Goal: Transaction & Acquisition: Subscribe to service/newsletter

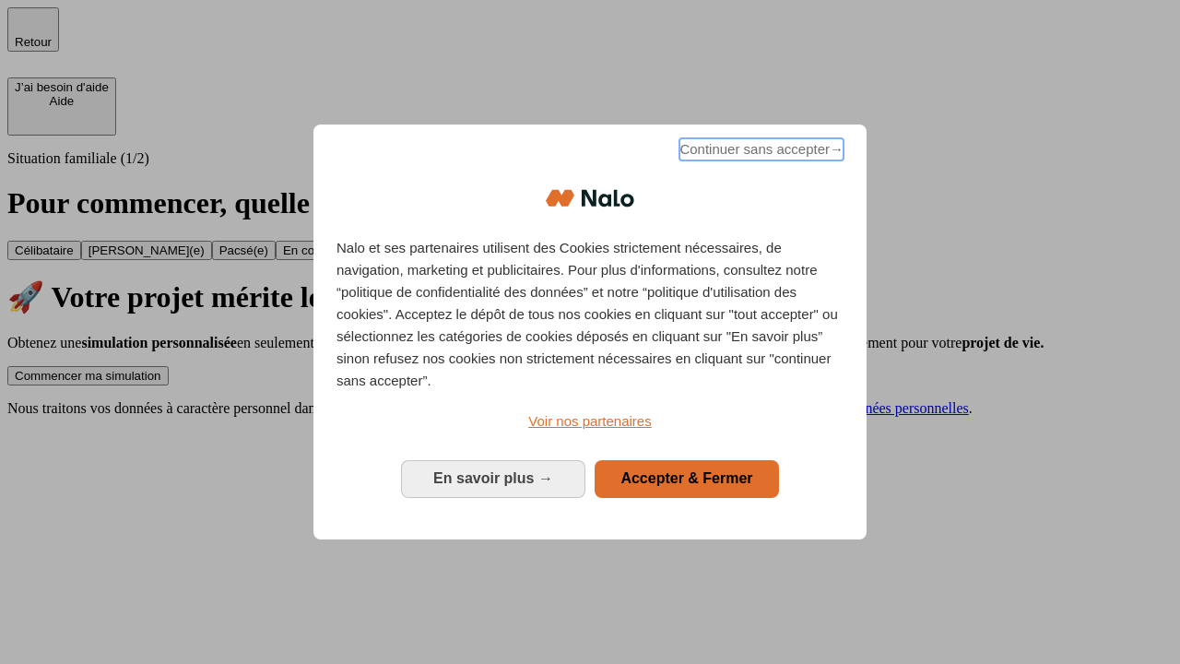
click at [760, 152] on span "Continuer sans accepter →" at bounding box center [762, 149] width 164 height 22
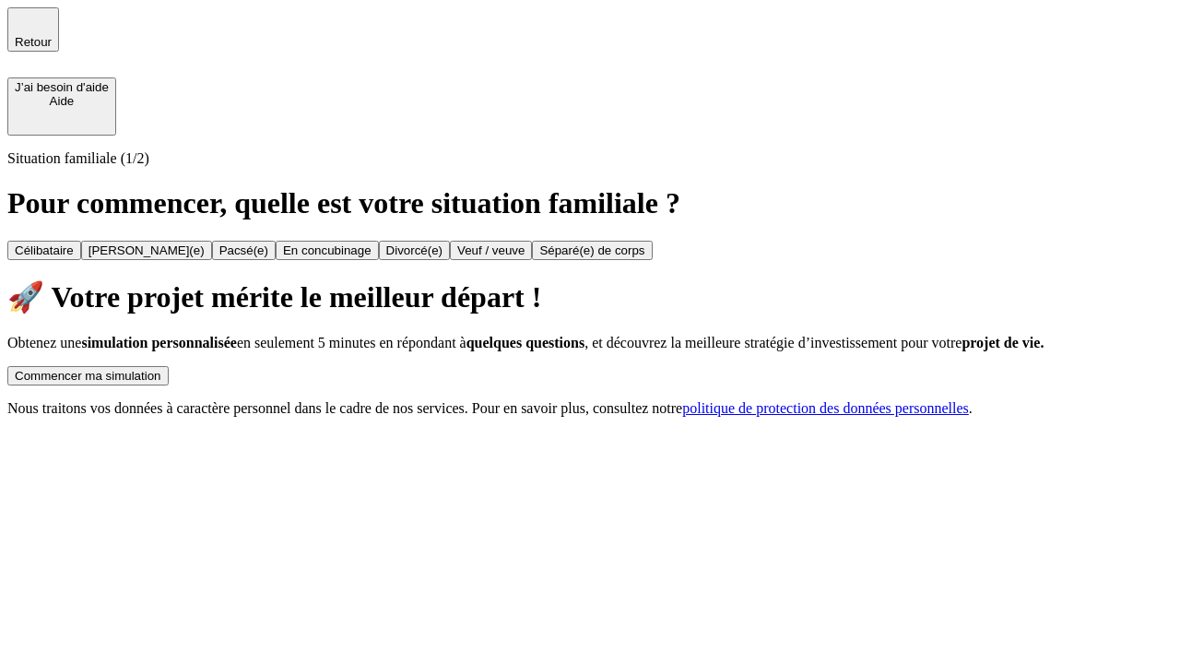
click at [161, 369] on div "Commencer ma simulation" at bounding box center [88, 376] width 147 height 14
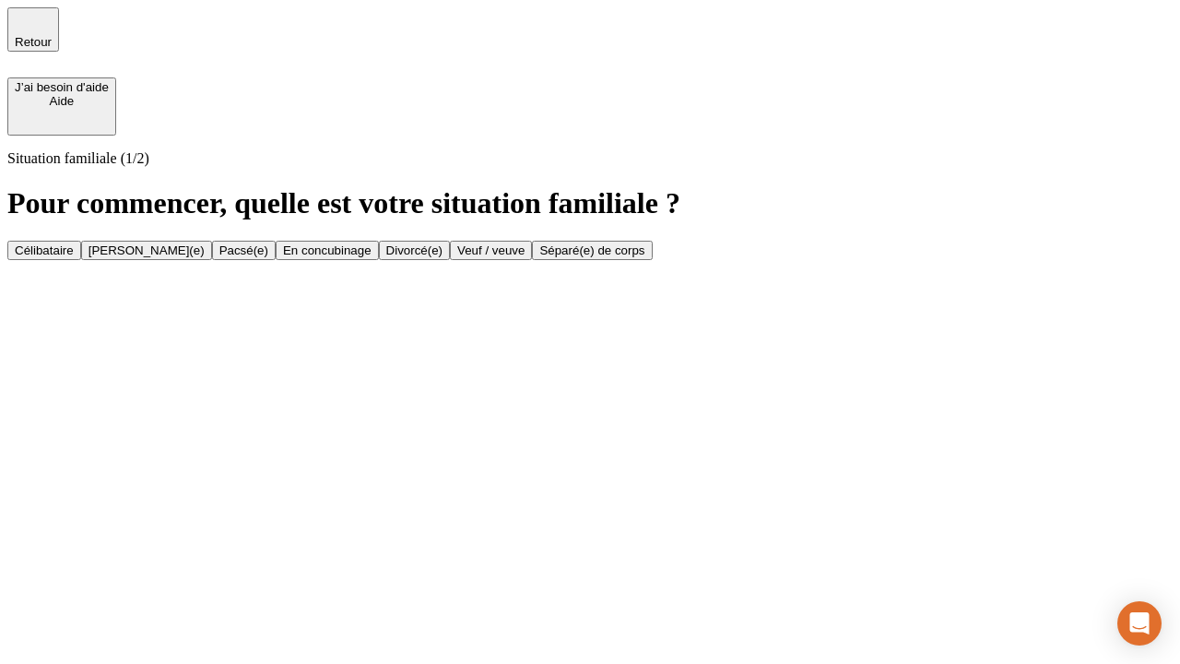
click at [74, 243] on div "Célibataire" at bounding box center [44, 250] width 59 height 14
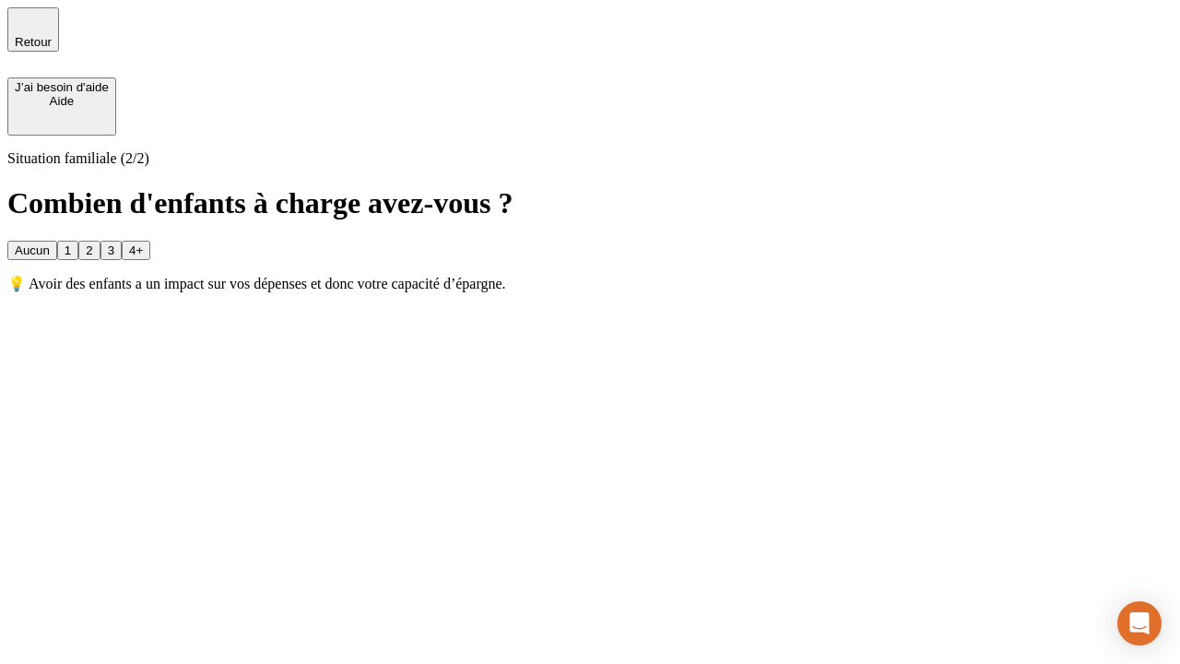
click at [50, 243] on div "Aucun" at bounding box center [32, 250] width 35 height 14
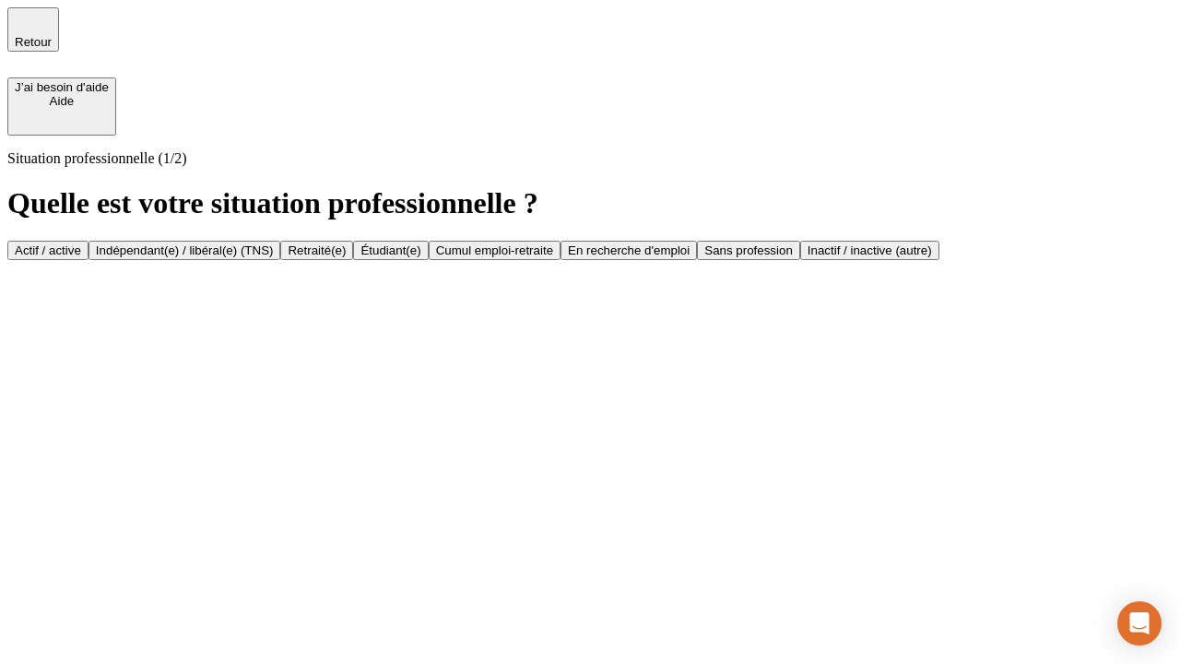
click at [81, 243] on div "Actif / active" at bounding box center [48, 250] width 66 height 14
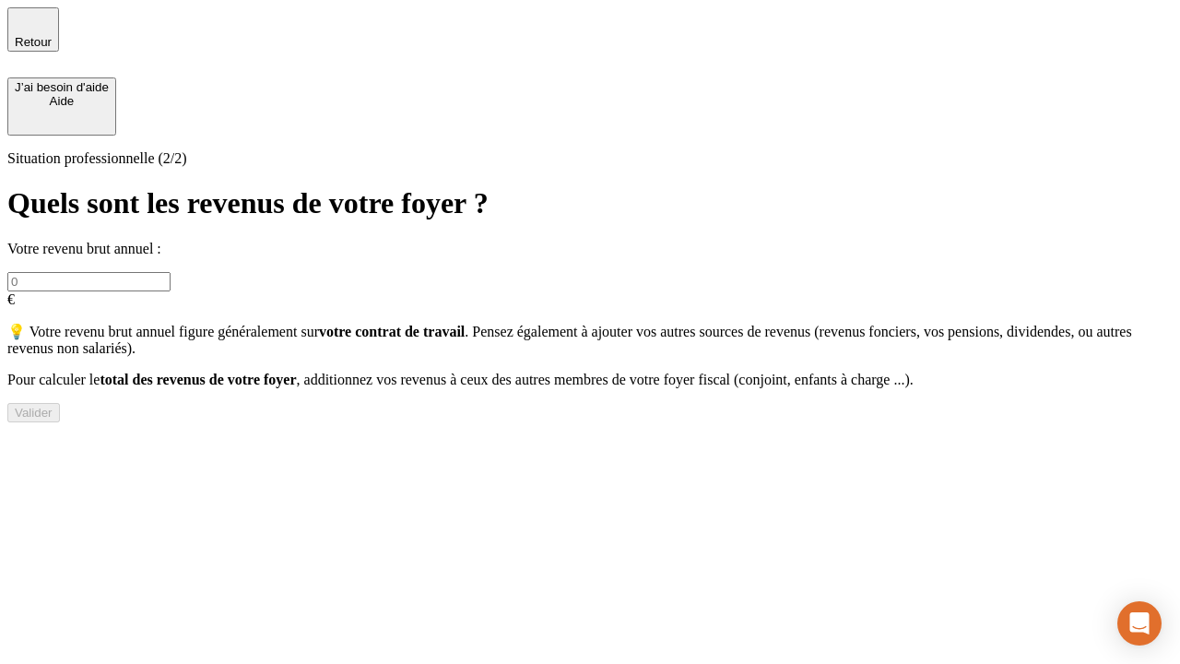
click at [171, 272] on input "text" at bounding box center [88, 281] width 163 height 19
type input "30 000"
click at [53, 420] on div "Valider" at bounding box center [34, 413] width 38 height 14
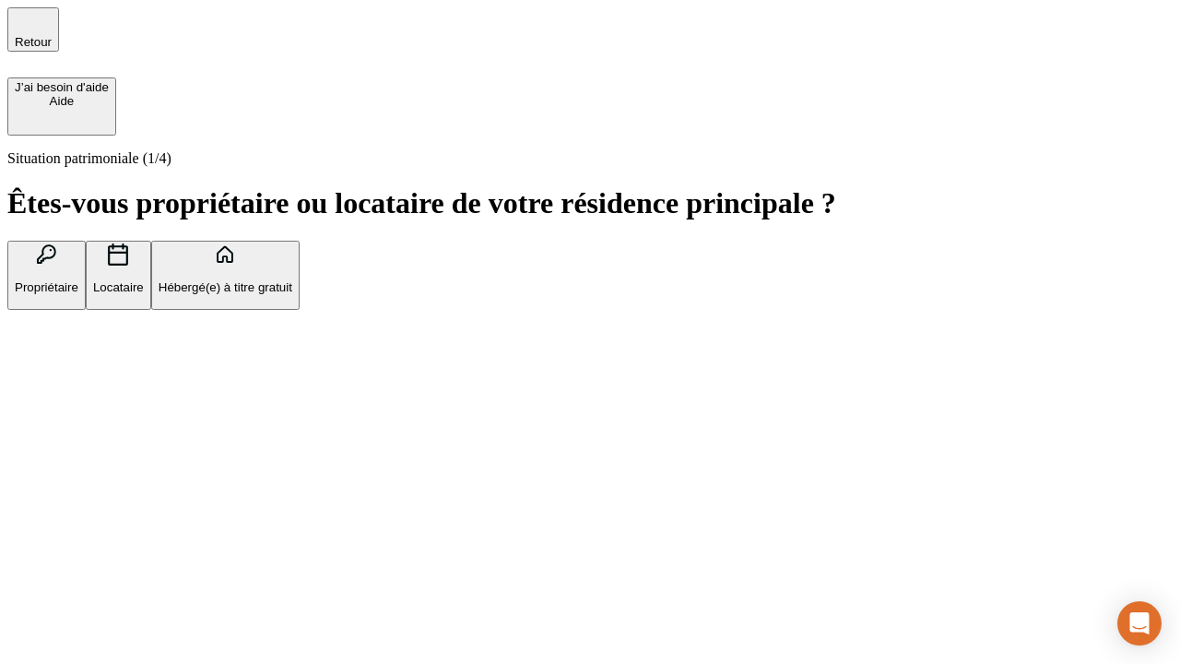
click at [292, 294] on p "Hébergé(e) à titre gratuit" at bounding box center [226, 287] width 134 height 14
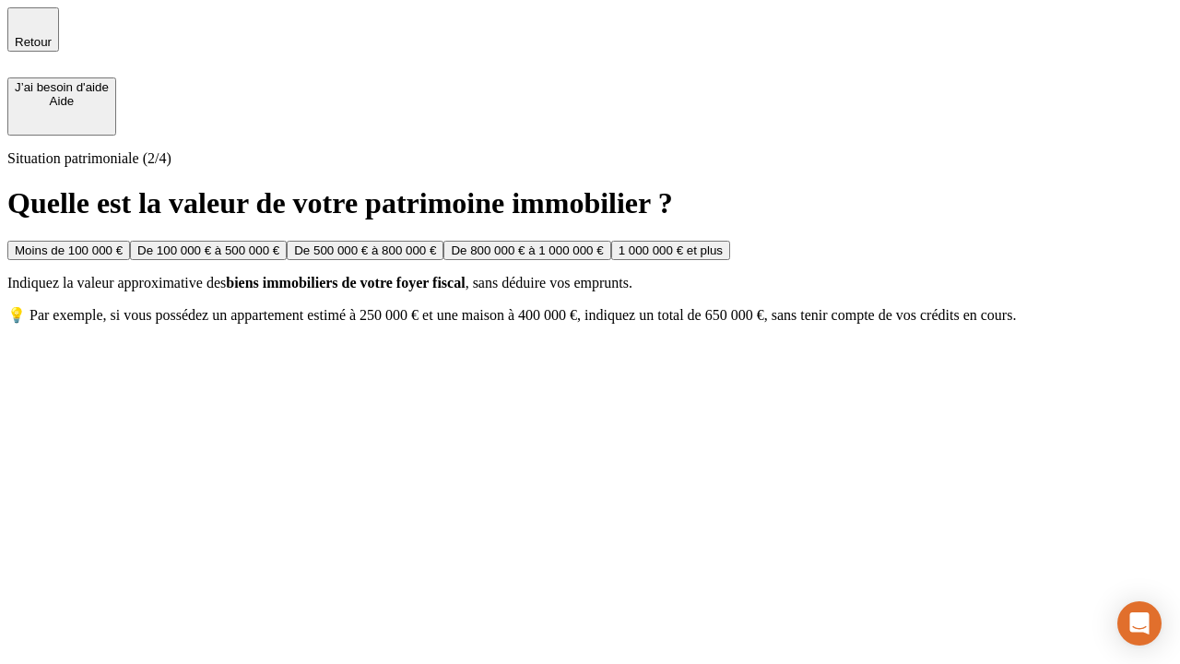
click at [123, 243] on div "Moins de 100 000 €" at bounding box center [69, 250] width 108 height 14
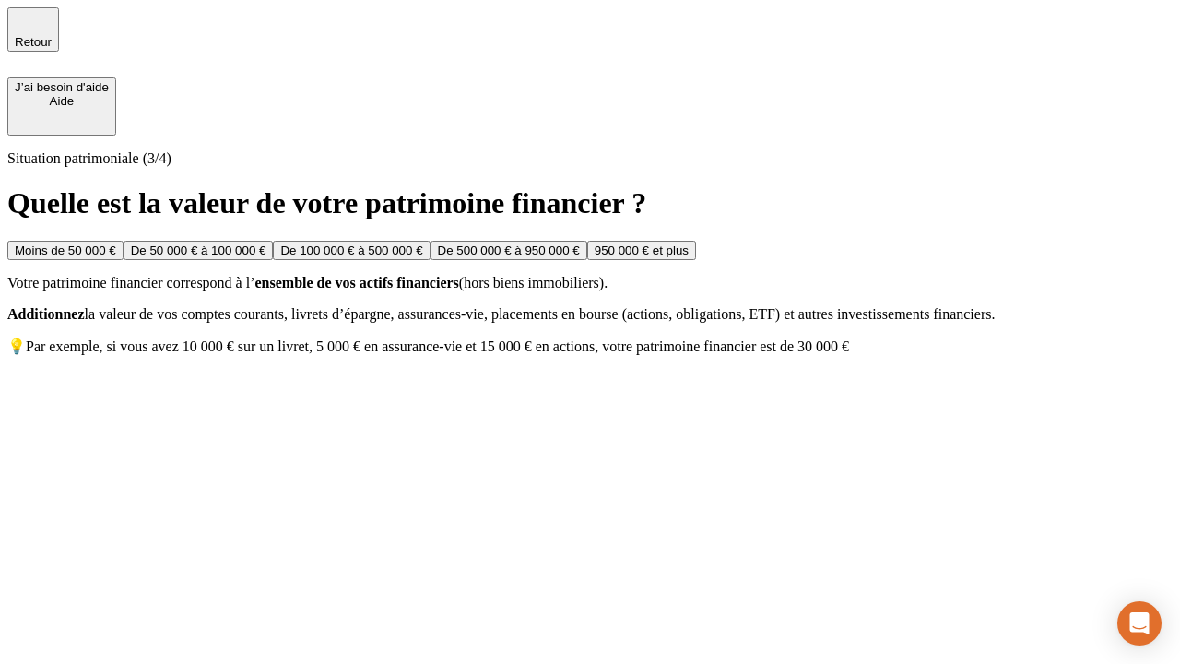
click at [116, 243] on div "Moins de 50 000 €" at bounding box center [65, 250] width 101 height 14
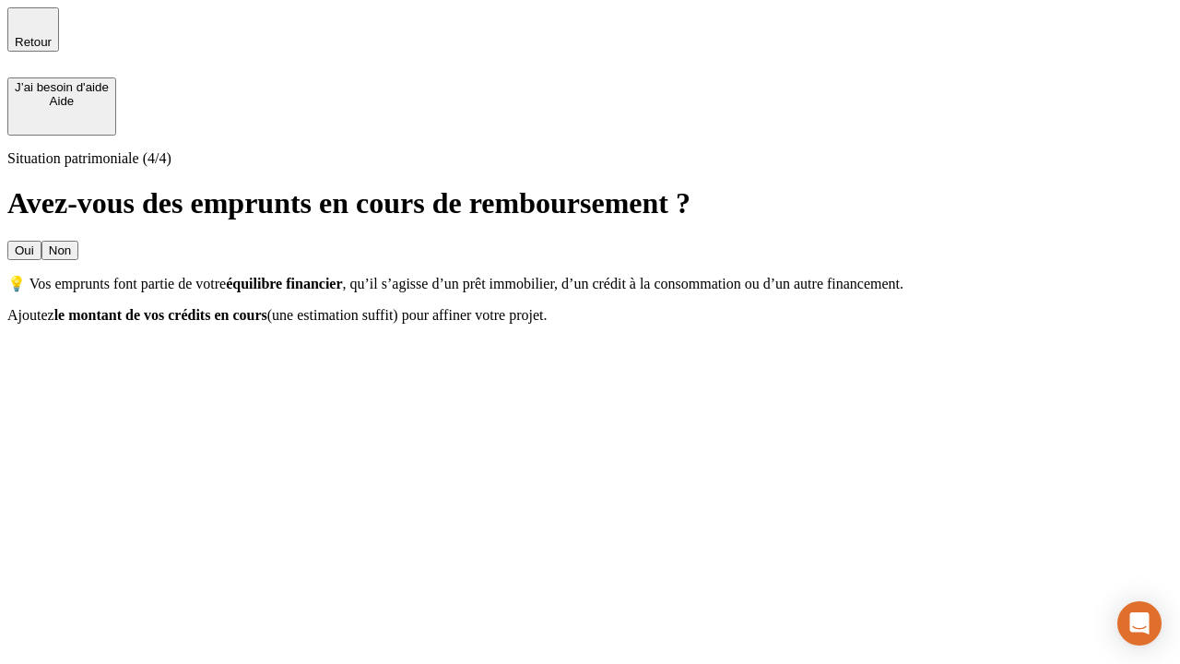
click at [71, 243] on div "Non" at bounding box center [60, 250] width 22 height 14
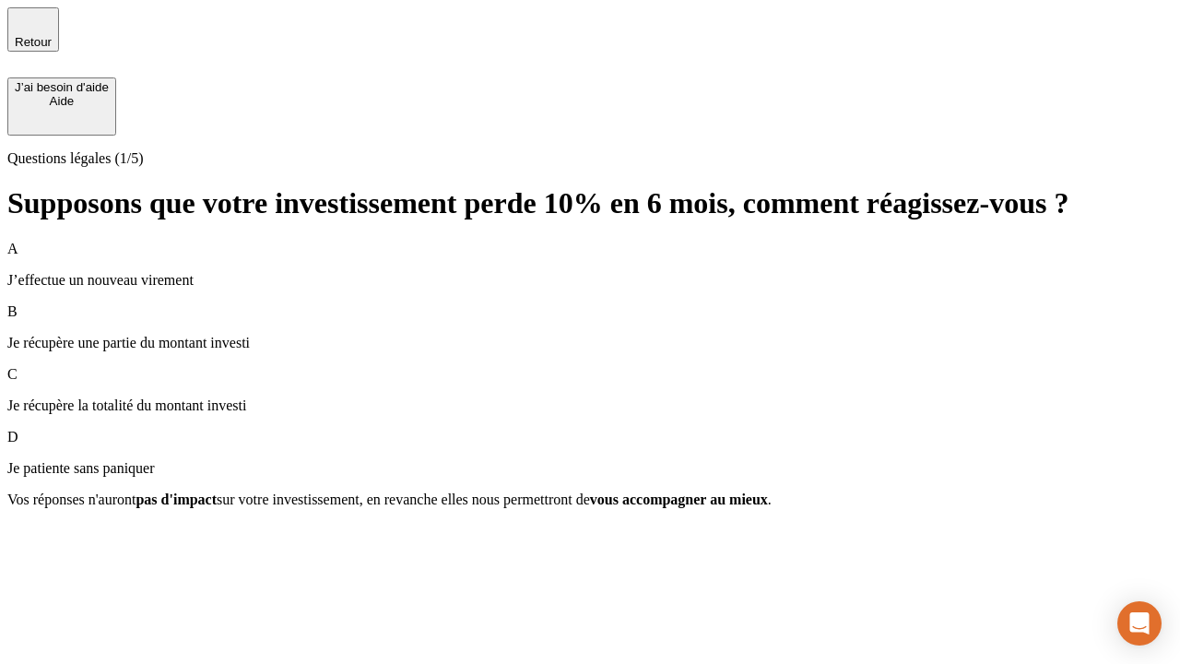
click at [590, 241] on div "A J’effectue un nouveau virement" at bounding box center [590, 265] width 1166 height 48
click at [55, 540] on div "Suivant" at bounding box center [35, 533] width 41 height 14
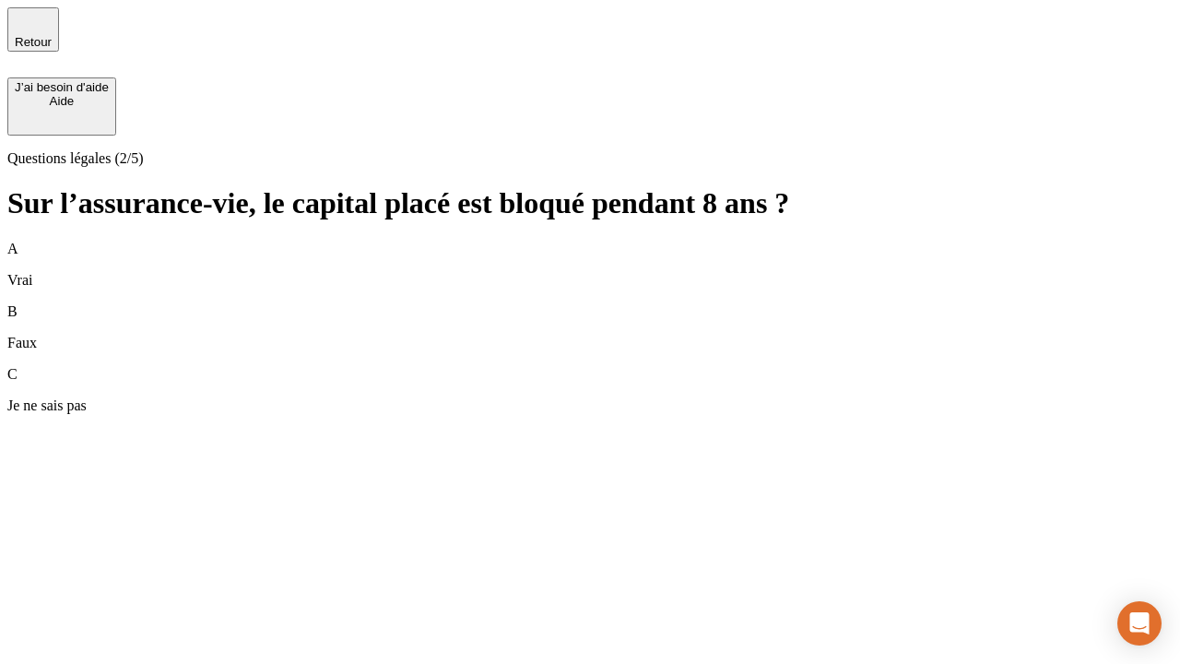
click at [590, 303] on div "B Faux" at bounding box center [590, 327] width 1166 height 48
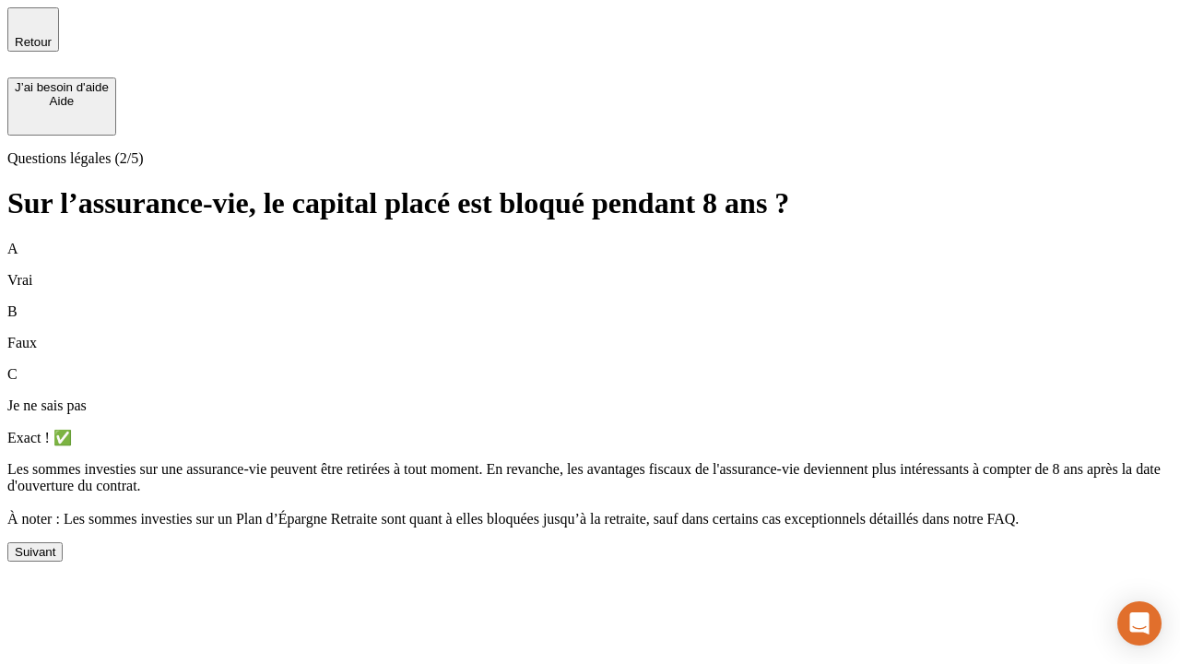
click at [55, 559] on div "Suivant" at bounding box center [35, 552] width 41 height 14
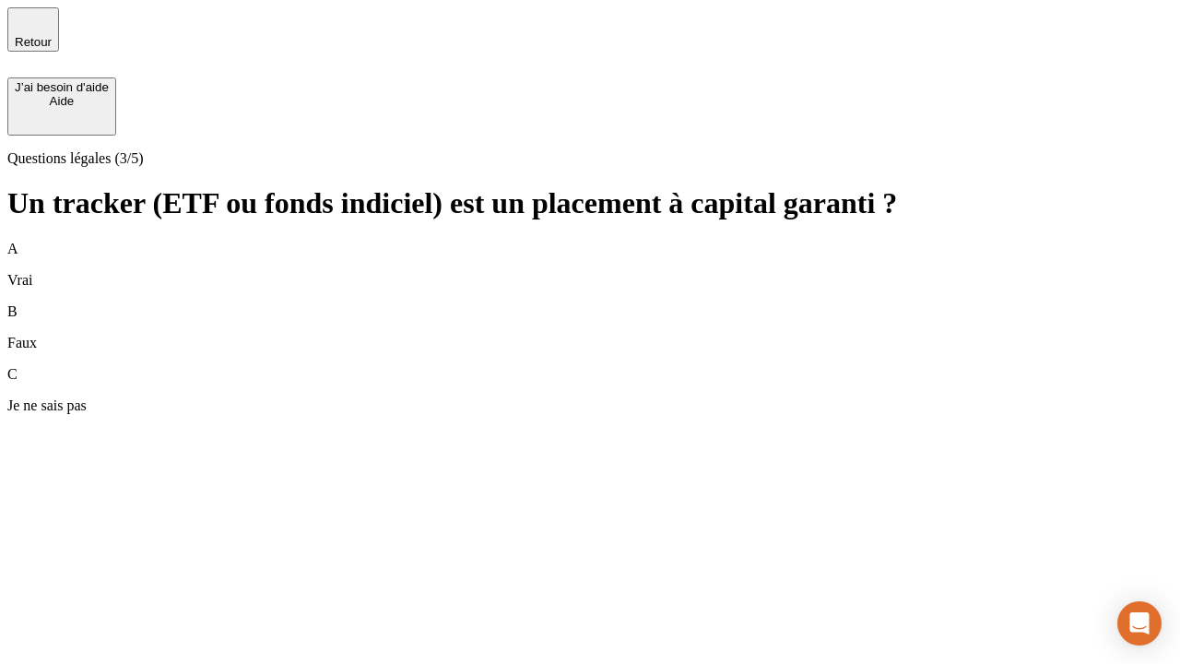
click at [590, 303] on div "B Faux" at bounding box center [590, 327] width 1166 height 48
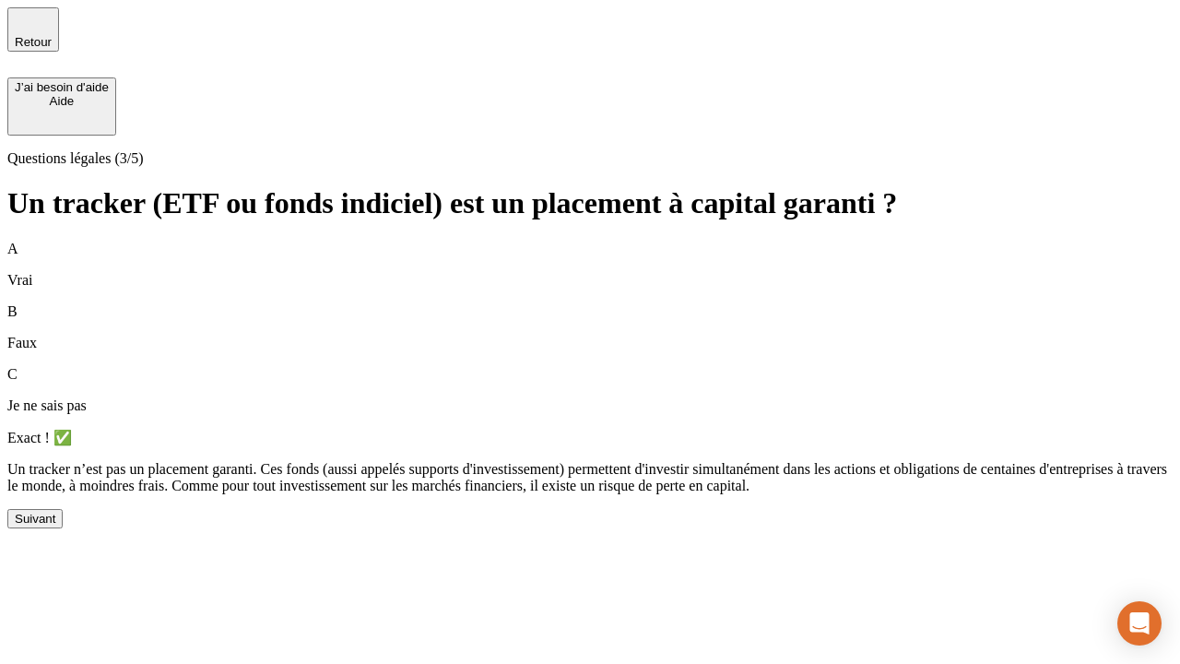
click at [55, 526] on div "Suivant" at bounding box center [35, 519] width 41 height 14
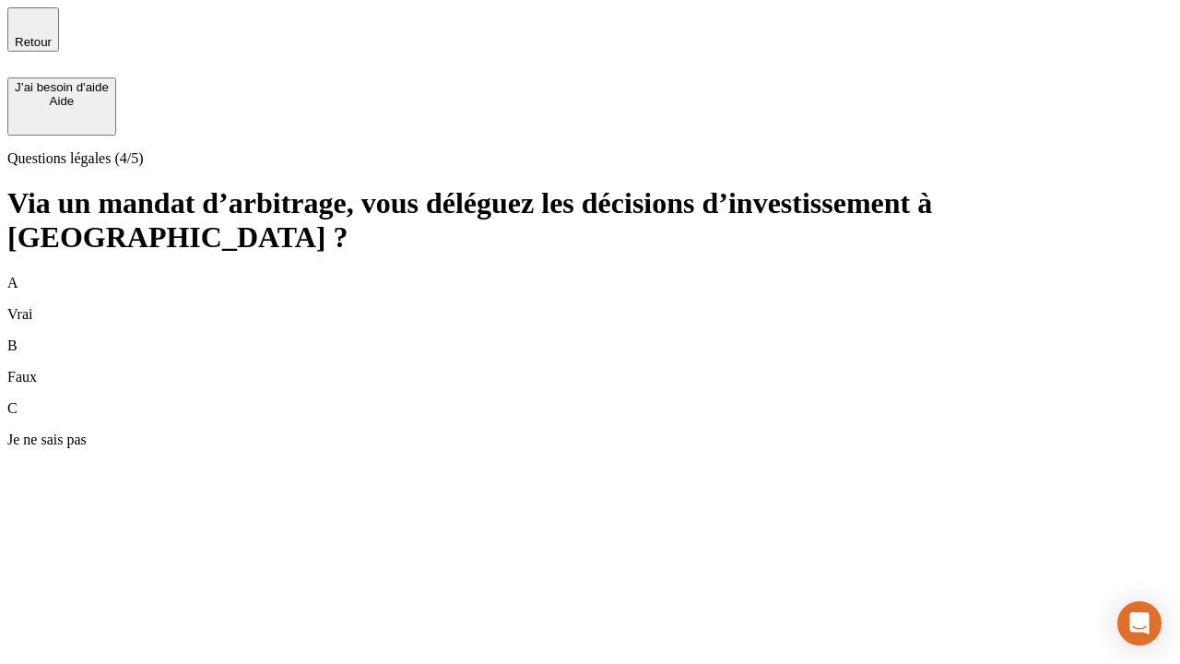
click at [590, 275] on div "A Vrai" at bounding box center [590, 299] width 1166 height 48
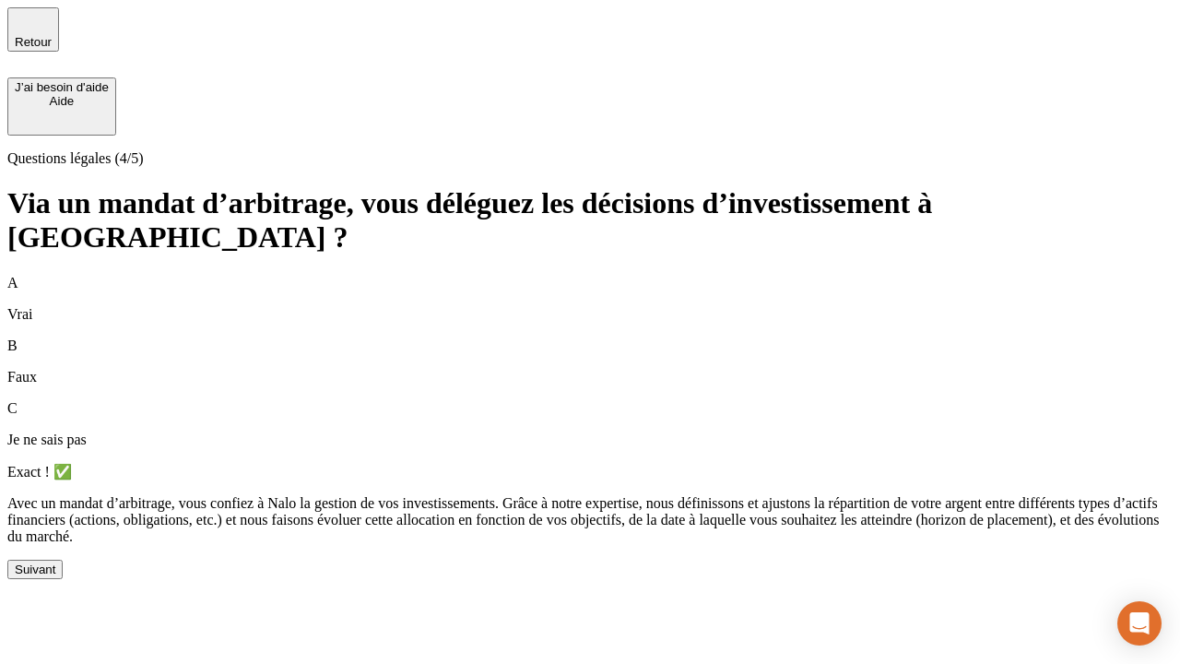
click at [55, 576] on div "Suivant" at bounding box center [35, 570] width 41 height 14
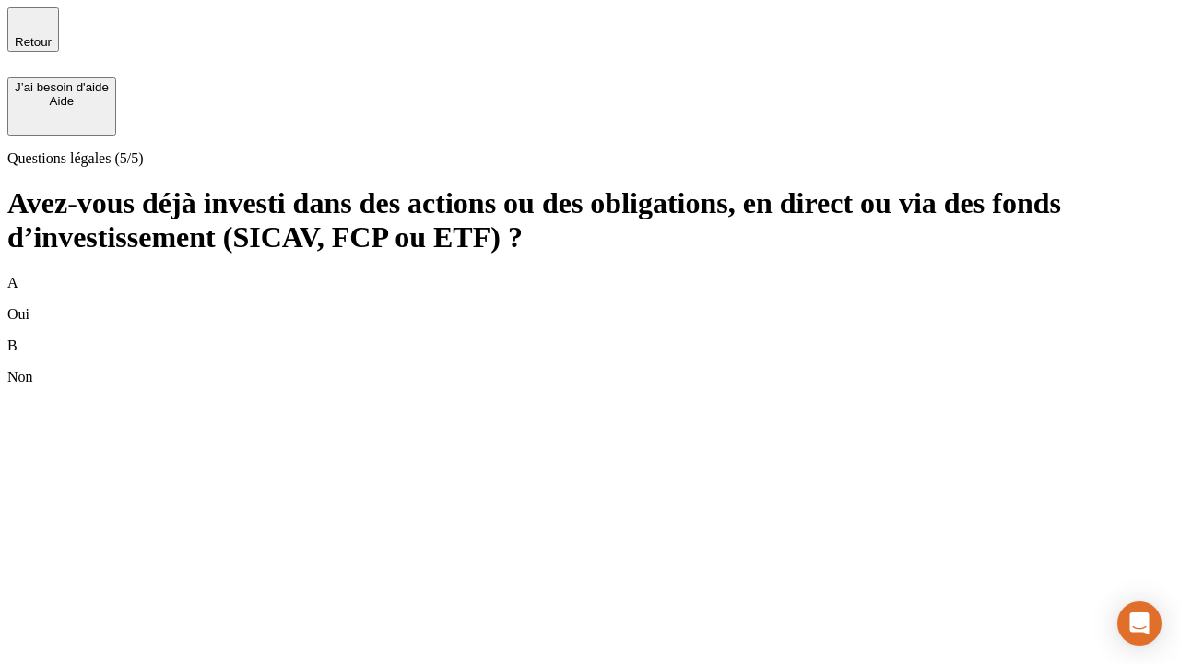
click at [590, 338] on div "B Non" at bounding box center [590, 362] width 1166 height 48
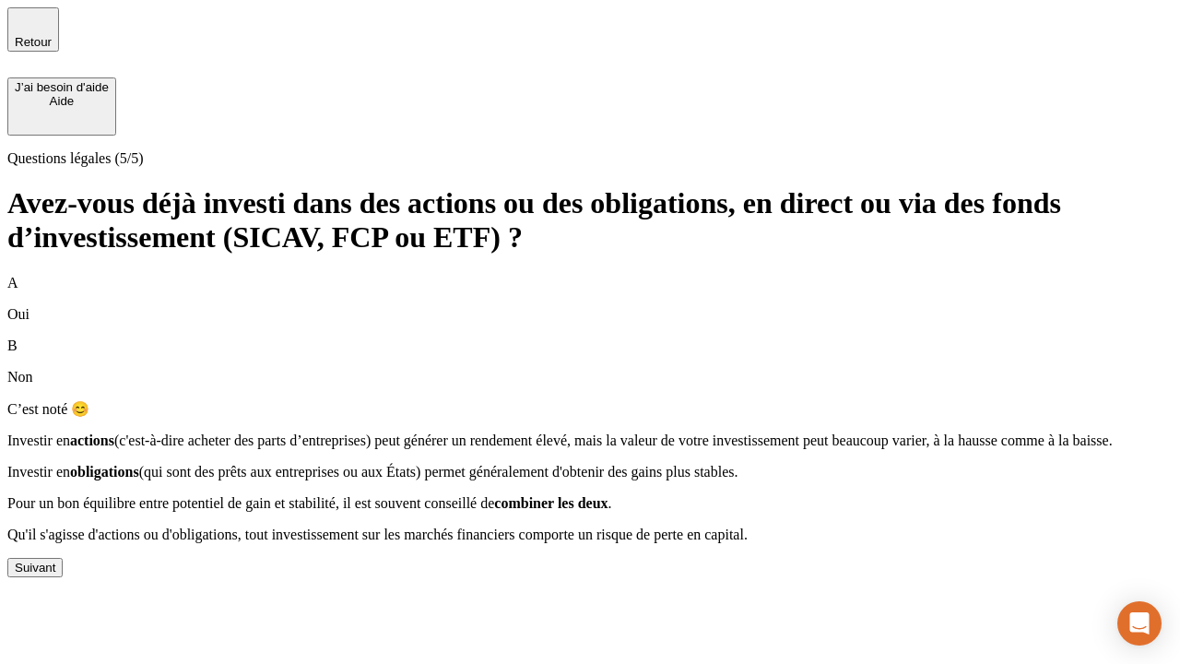
click at [55, 575] on div "Suivant" at bounding box center [35, 568] width 41 height 14
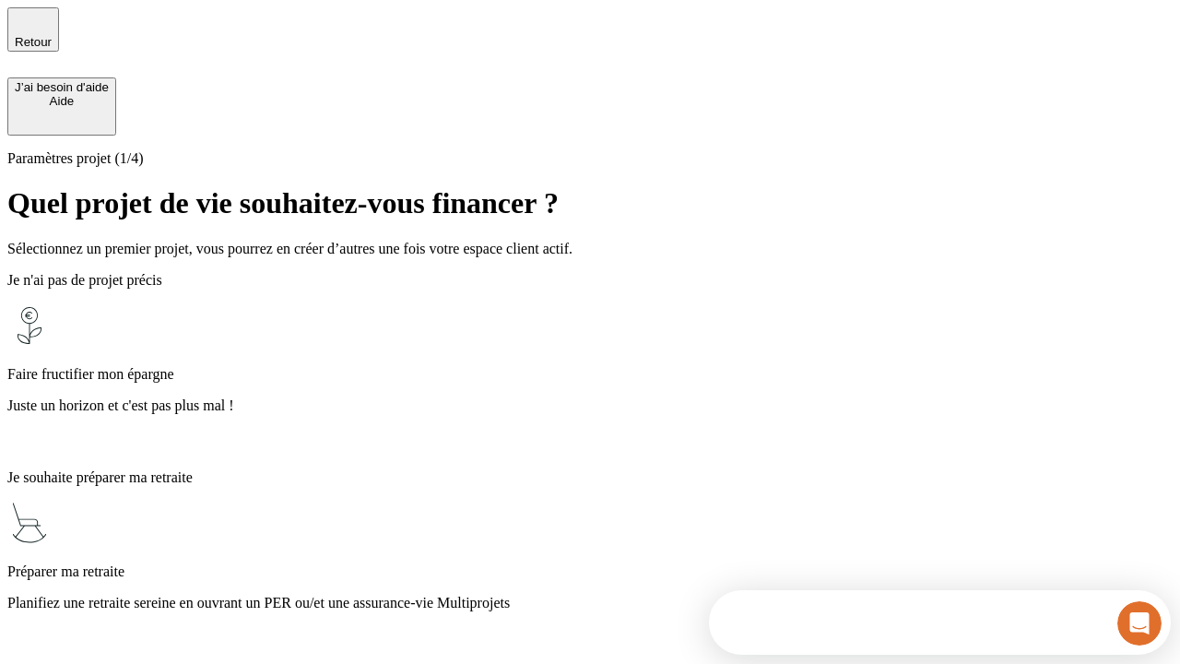
click at [590, 397] on p "Juste un horizon et c'est pas plus mal !" at bounding box center [590, 405] width 1166 height 17
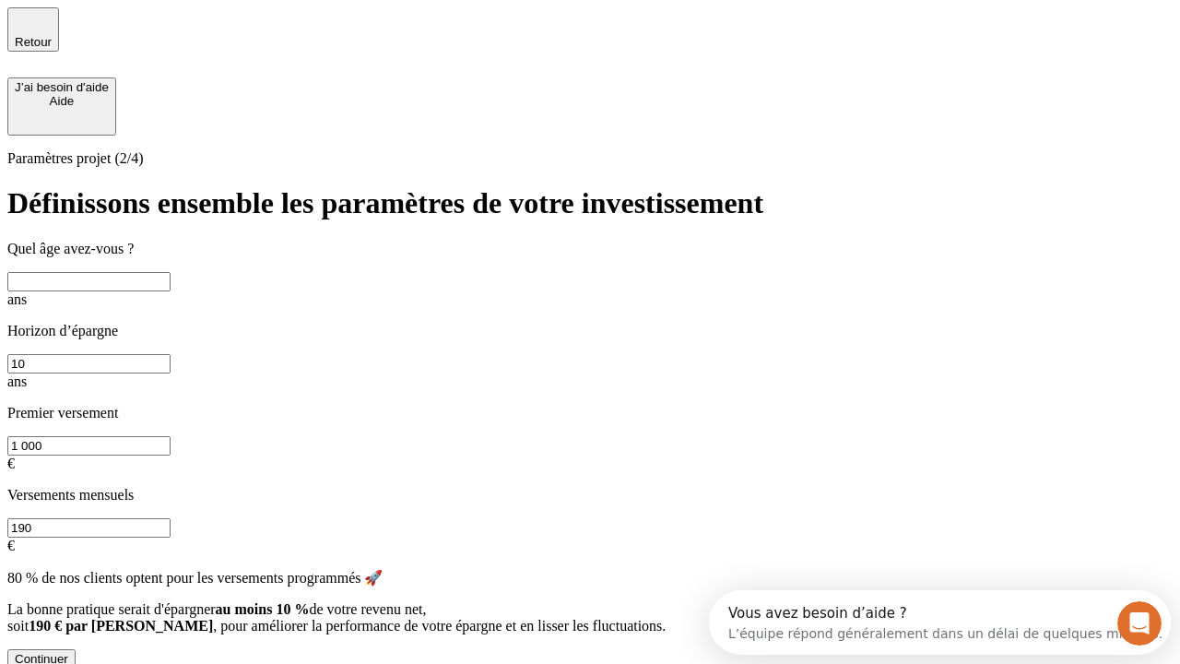
click at [171, 279] on input "text" at bounding box center [88, 281] width 163 height 19
type input "25"
click at [171, 354] on input "10" at bounding box center [88, 363] width 163 height 19
click at [171, 436] on input "1 000" at bounding box center [88, 445] width 163 height 19
type input "1 000"
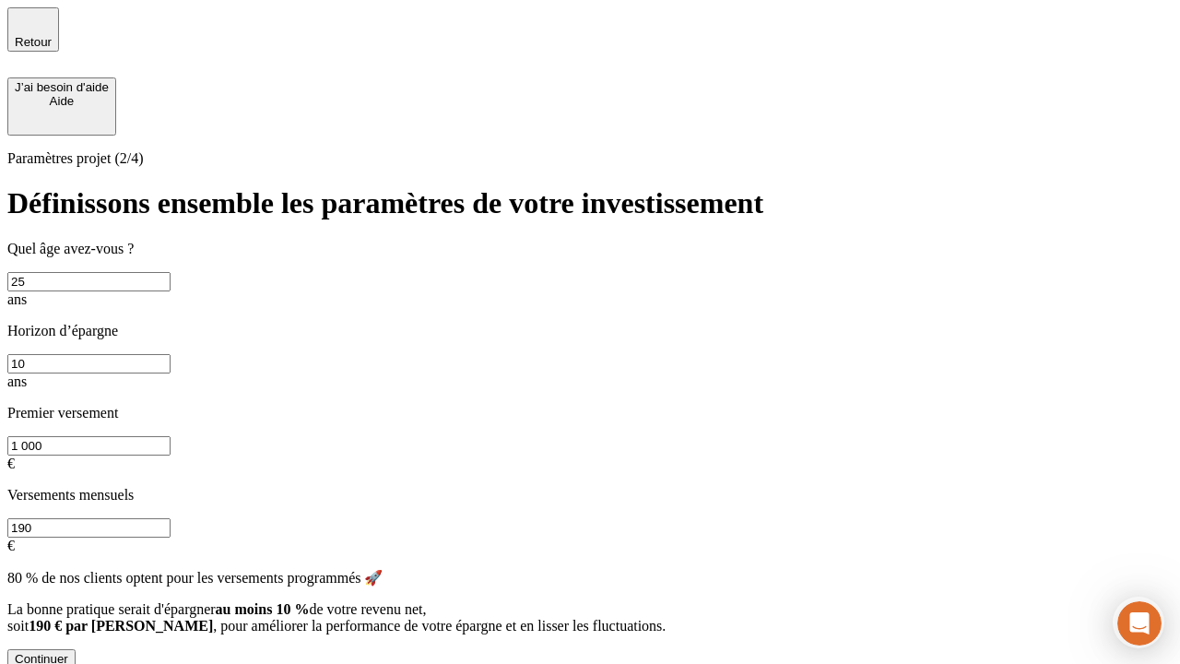
click at [171, 518] on input "190" at bounding box center [88, 527] width 163 height 19
type input "640"
click at [68, 652] on div "Continuer" at bounding box center [41, 659] width 53 height 14
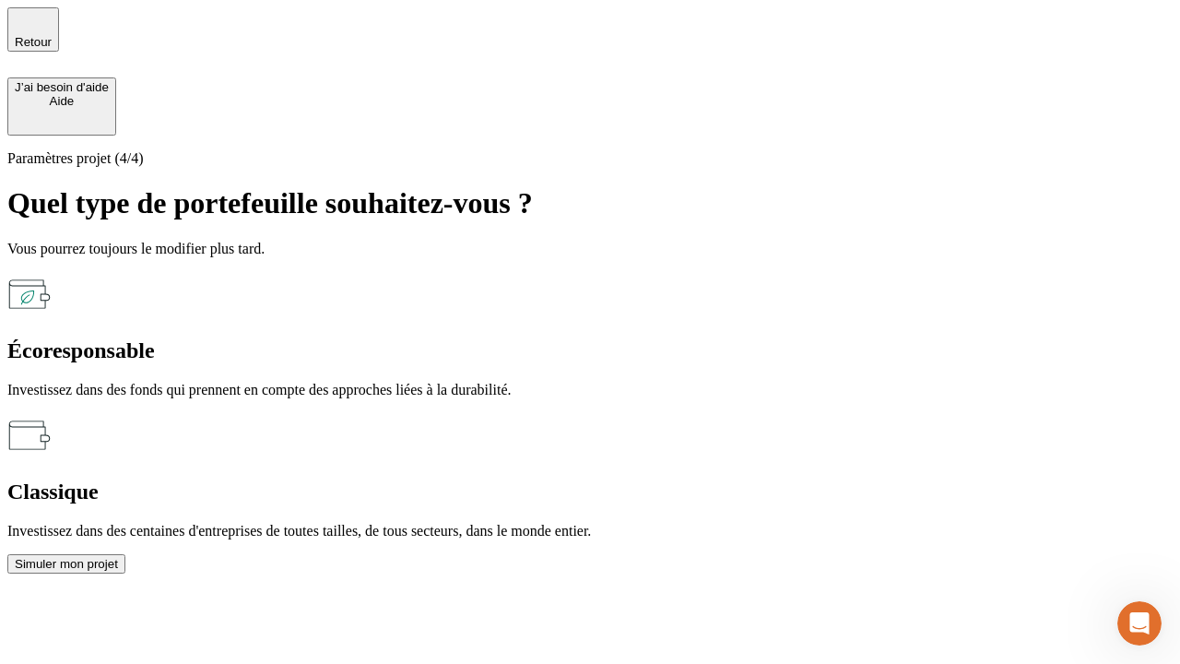
click at [389, 338] on div "Écoresponsable" at bounding box center [590, 350] width 1166 height 25
click at [118, 557] on div "Simuler mon projet" at bounding box center [66, 564] width 103 height 14
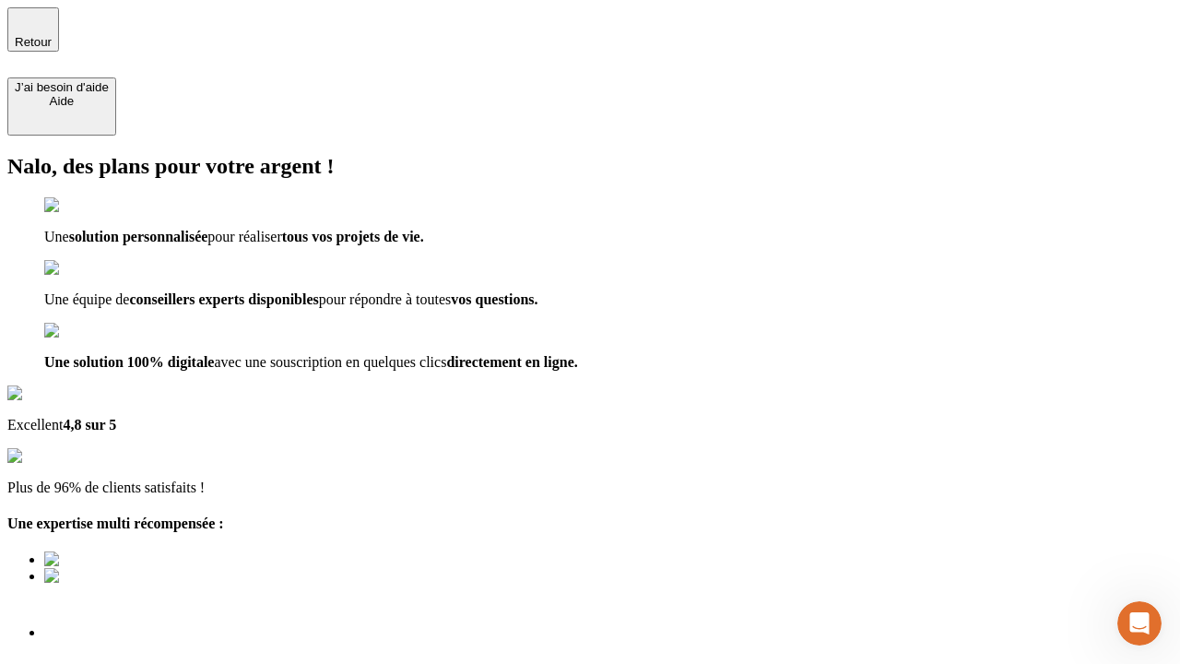
type input "[EMAIL_ADDRESS][PERSON_NAME][DOMAIN_NAME]"
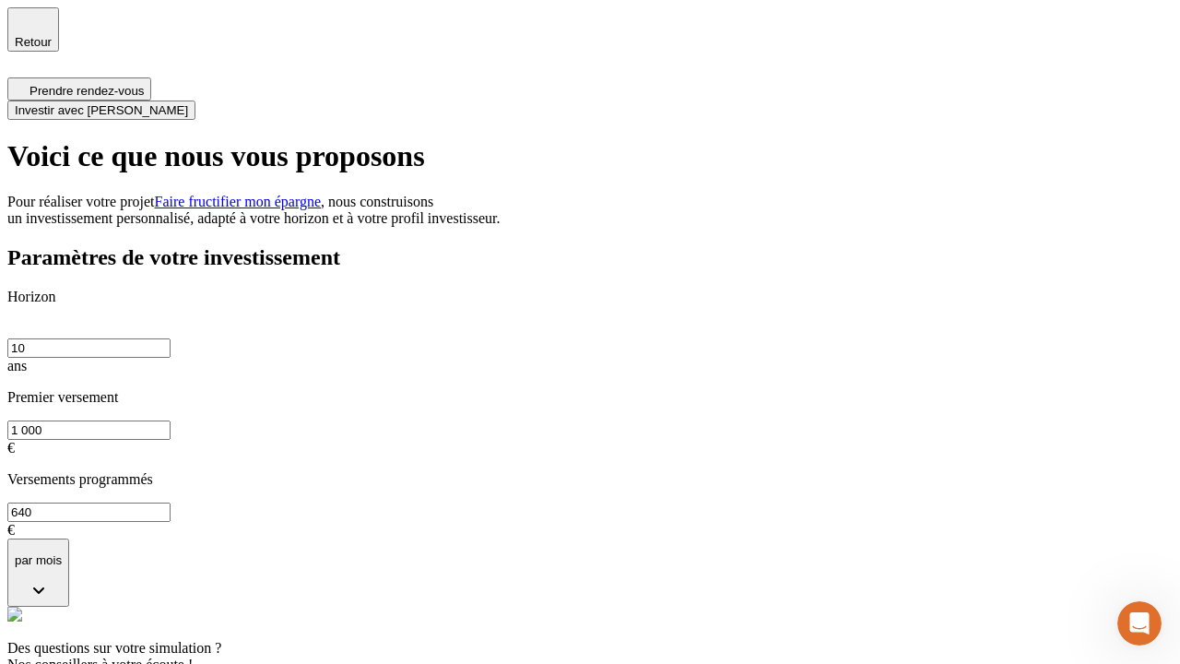
click at [188, 103] on span "Investir avec [PERSON_NAME]" at bounding box center [101, 110] width 173 height 14
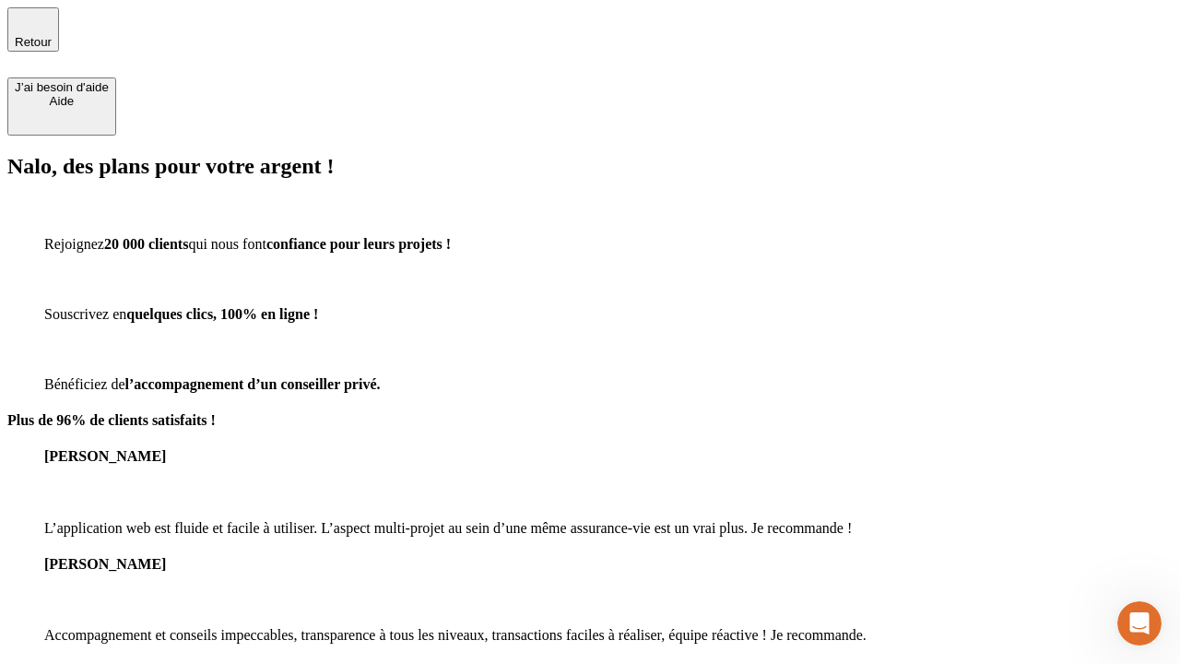
type input "[EMAIL_ADDRESS][PERSON_NAME][DOMAIN_NAME]"
